Goal: Information Seeking & Learning: Learn about a topic

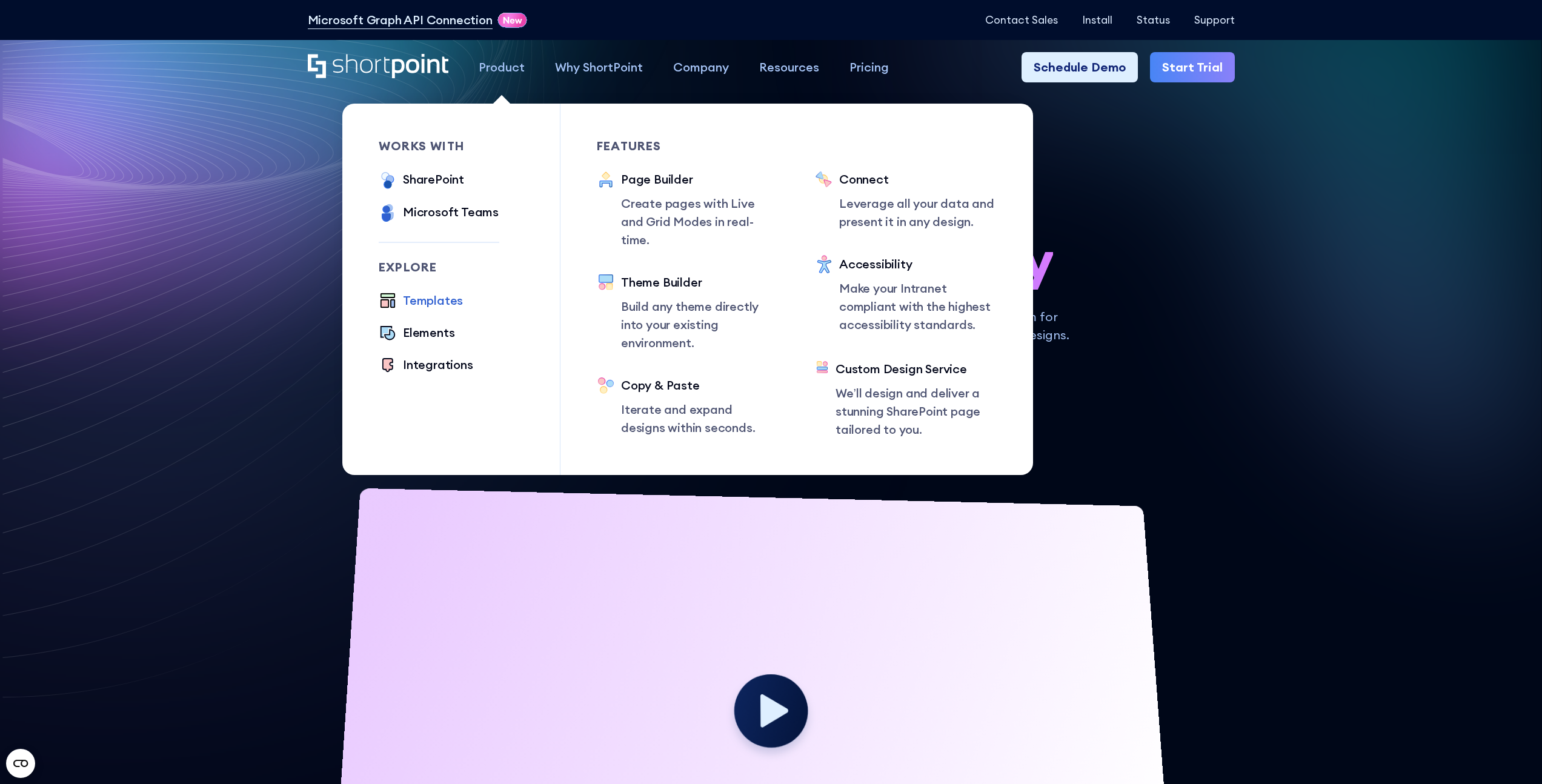
click at [443, 301] on div "Templates" at bounding box center [433, 301] width 60 height 18
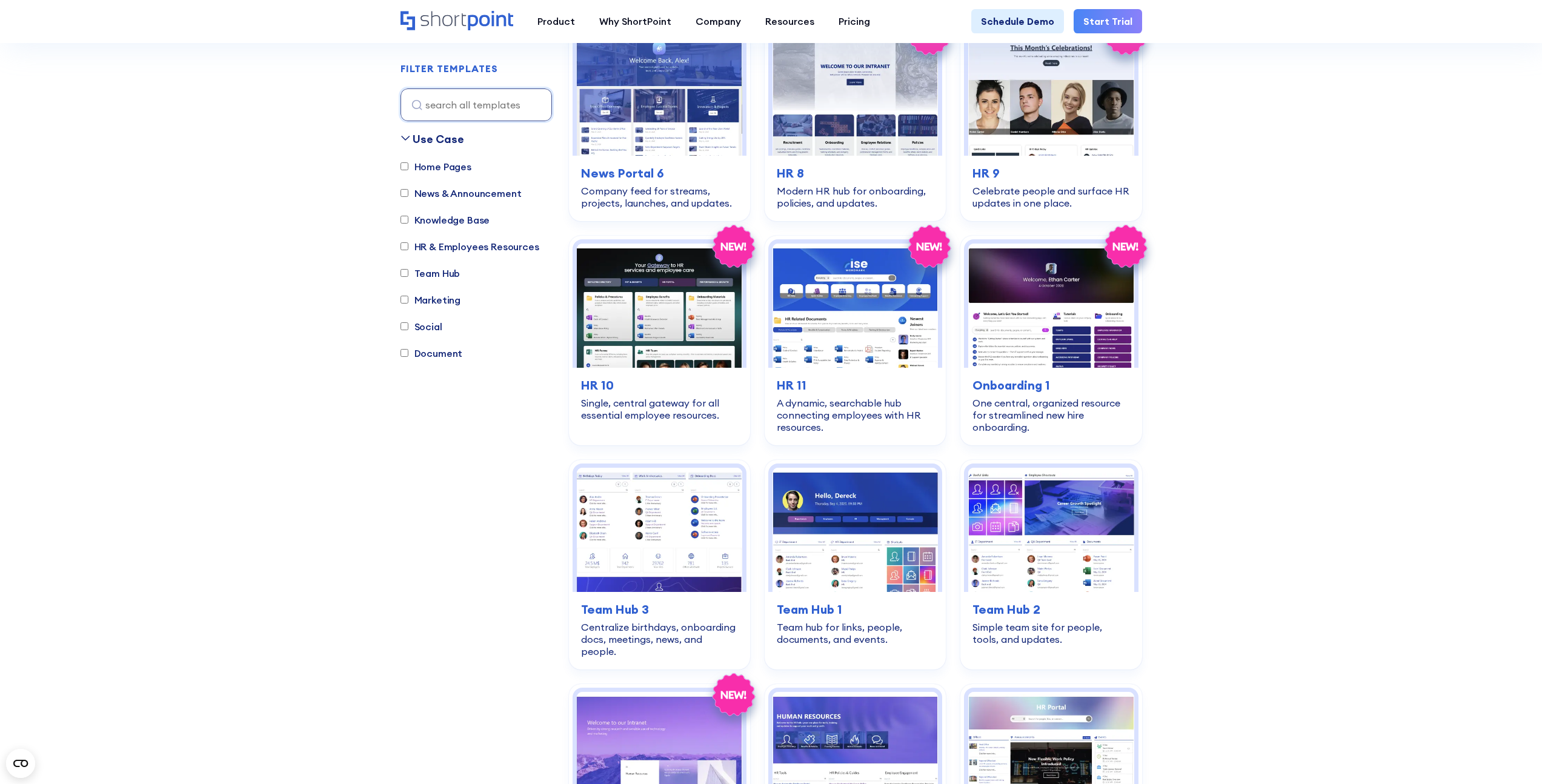
scroll to position [773, 0]
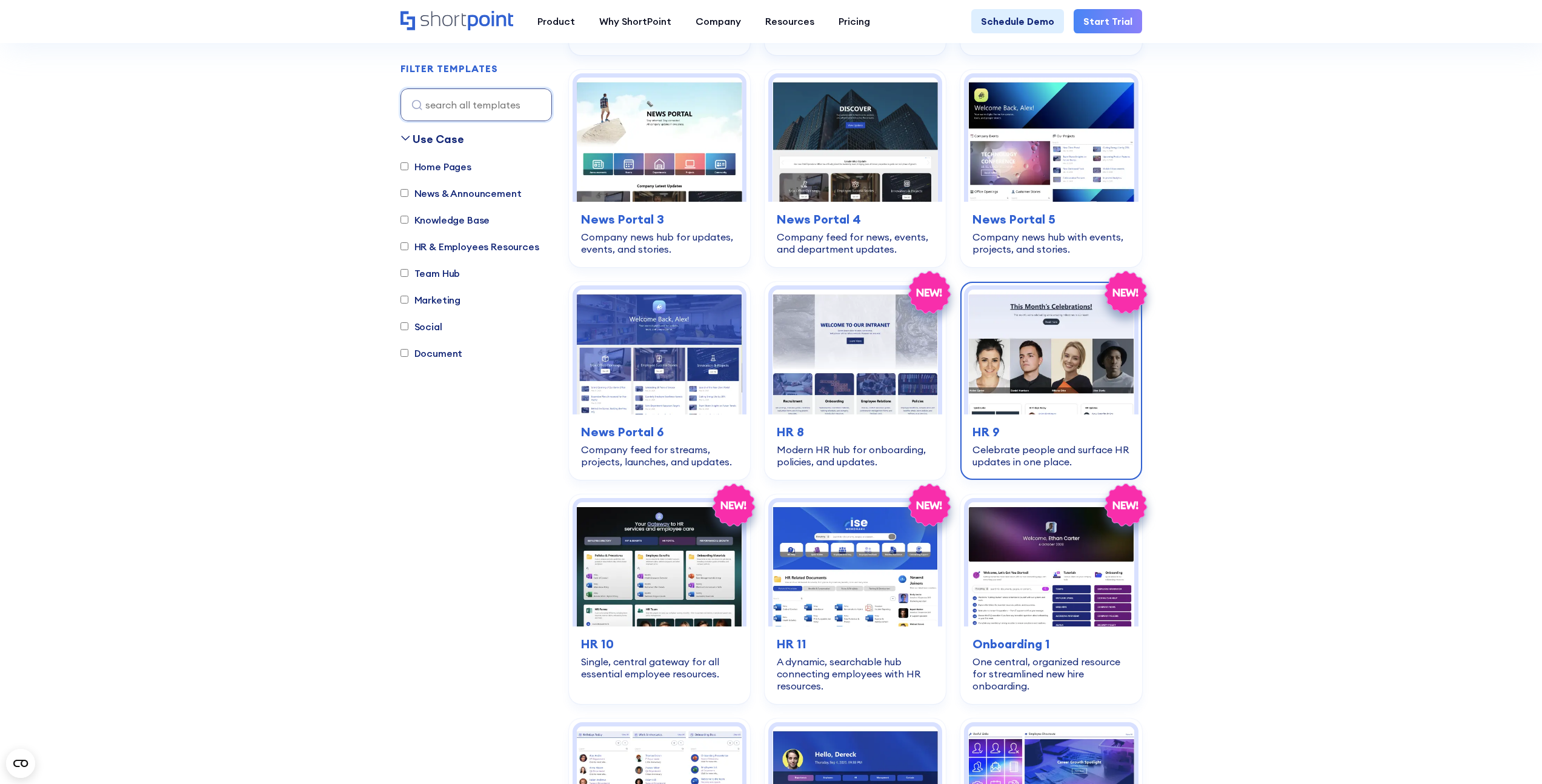
click at [1081, 371] on img at bounding box center [1051, 351] width 166 height 124
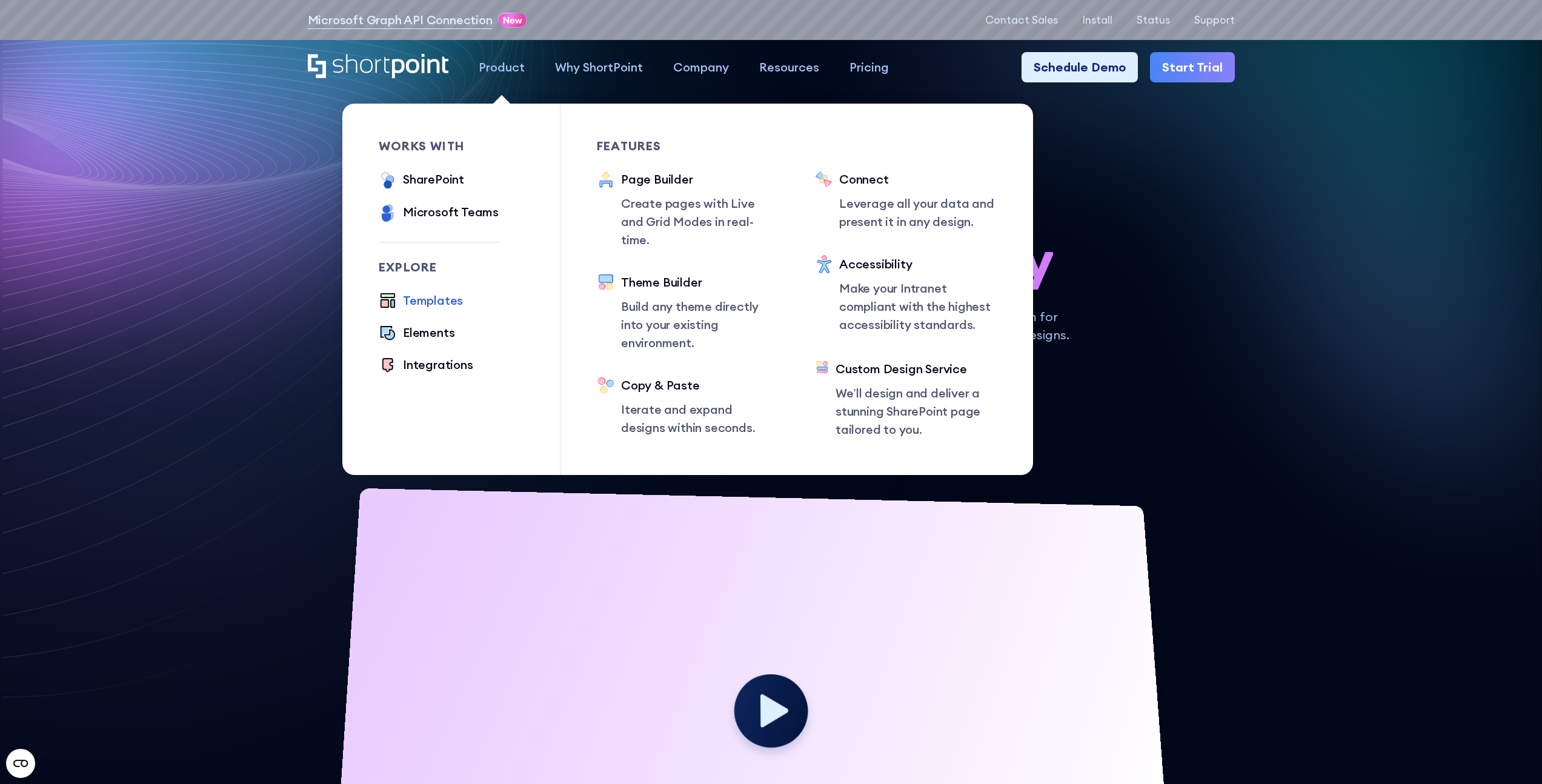
click at [438, 302] on div "Templates" at bounding box center [433, 301] width 60 height 18
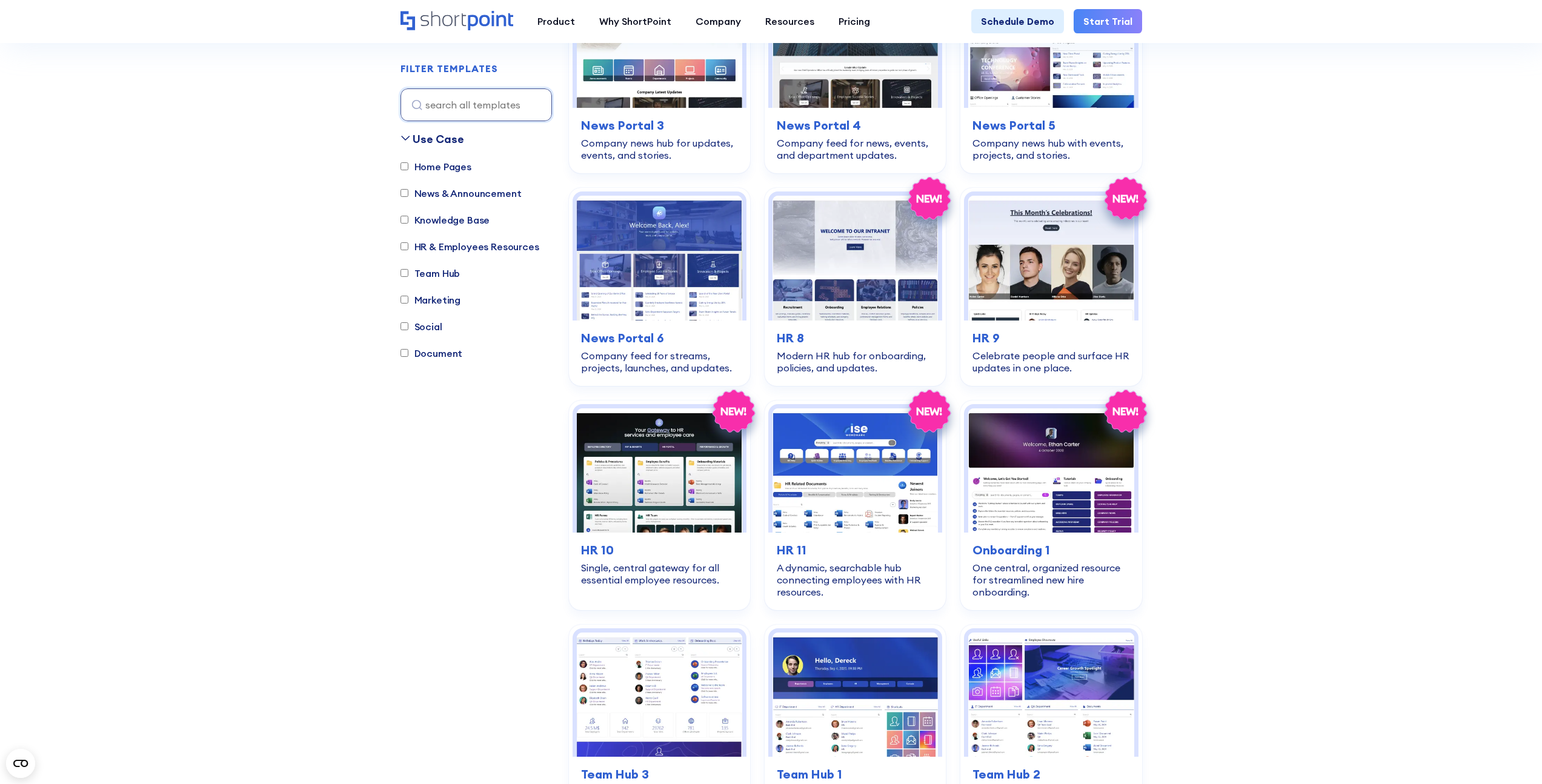
scroll to position [973, 0]
